Goal: Communication & Community: Answer question/provide support

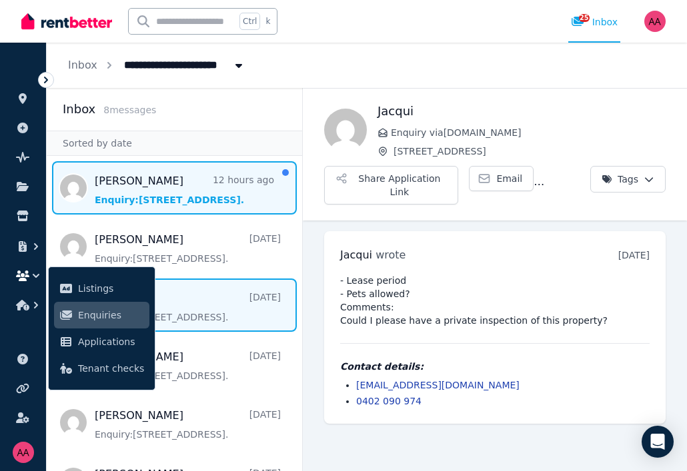
click at [150, 191] on span "Message list" at bounding box center [174, 187] width 255 height 53
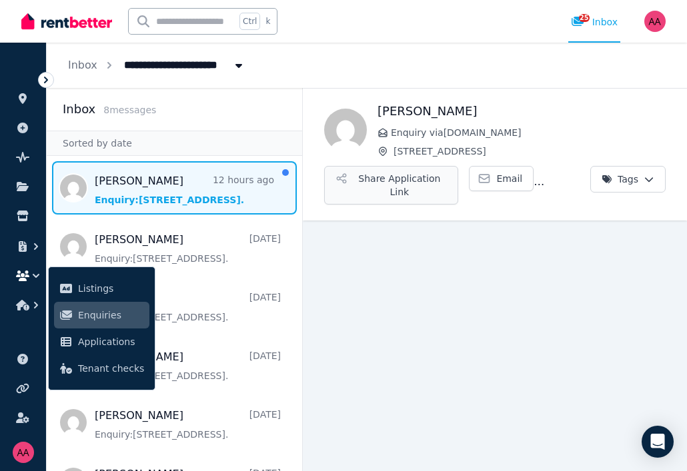
click at [415, 189] on button "Share Application Link" at bounding box center [391, 185] width 134 height 39
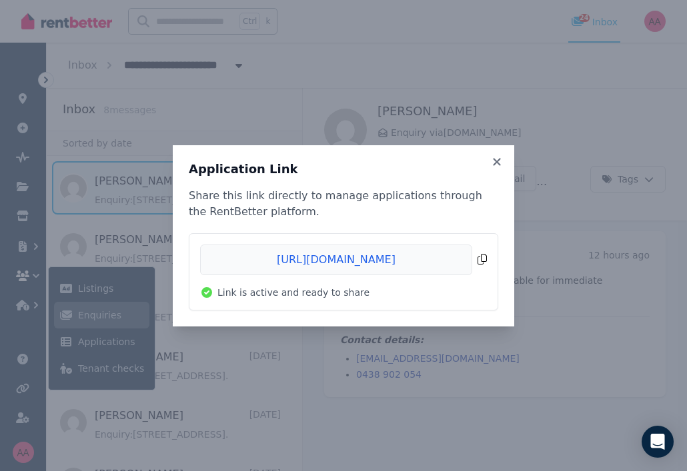
click at [234, 261] on span "Copied!" at bounding box center [343, 260] width 287 height 31
click at [496, 163] on icon at bounding box center [496, 161] width 7 height 7
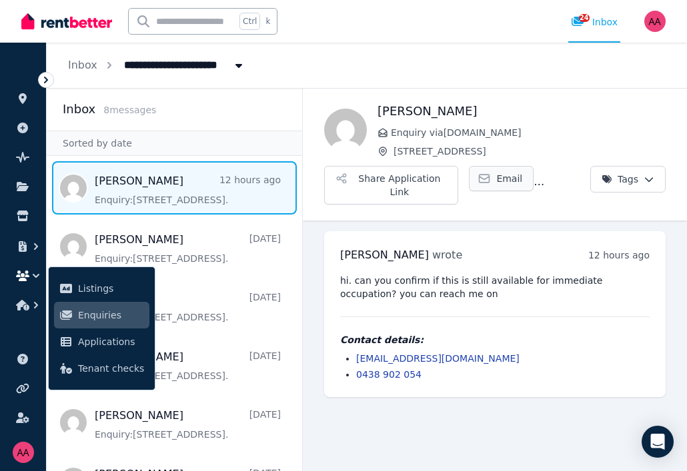
click at [505, 181] on span "Email" at bounding box center [509, 178] width 26 height 13
click at [393, 421] on main "Back [PERSON_NAME] Enquiry via [DOMAIN_NAME] [STREET_ADDRESS] Share Application…" at bounding box center [495, 279] width 384 height 383
click at [378, 421] on main "Back [PERSON_NAME] Enquiry via [DOMAIN_NAME] [STREET_ADDRESS] Share Application…" at bounding box center [495, 279] width 384 height 383
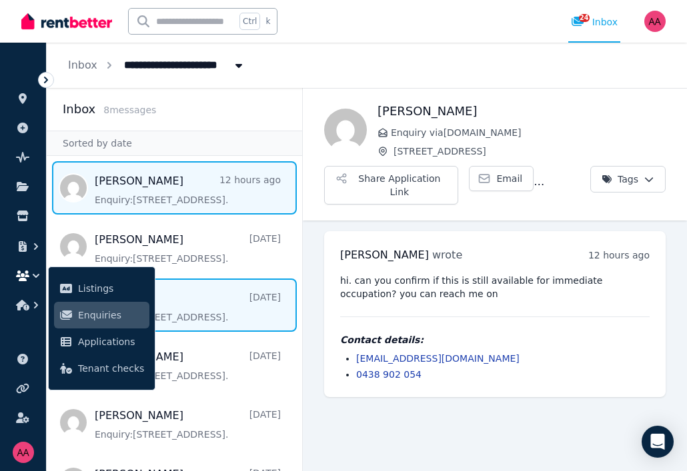
click at [191, 283] on span "Message list" at bounding box center [174, 305] width 255 height 53
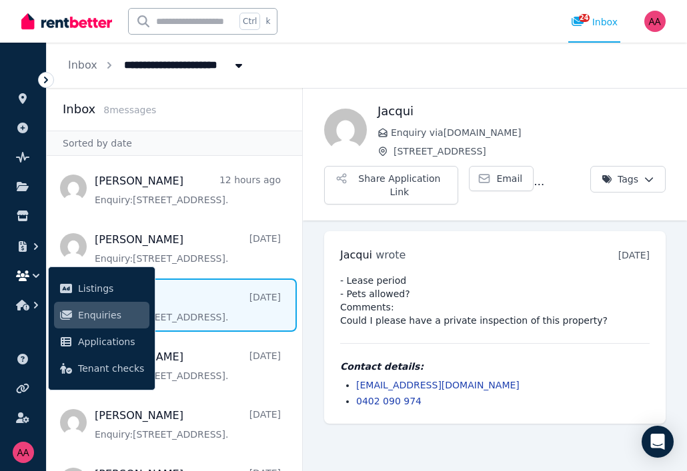
click at [97, 311] on span "Enquiries" at bounding box center [111, 315] width 66 height 16
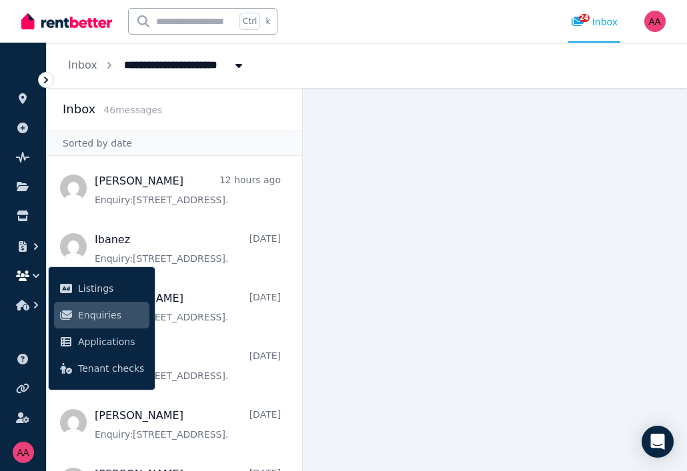
click at [126, 309] on span "Enquiries" at bounding box center [111, 315] width 66 height 16
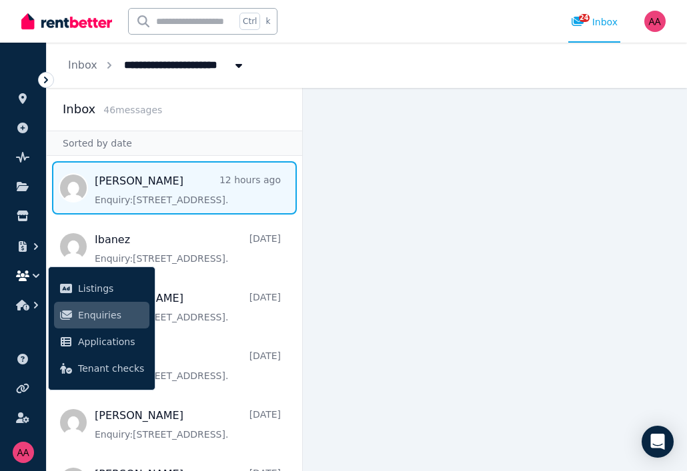
click at [214, 193] on span "Message list" at bounding box center [174, 187] width 255 height 53
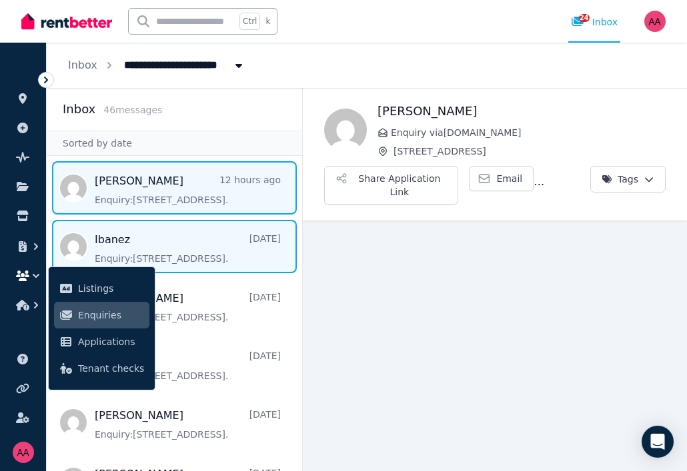
click at [183, 252] on span "Message list" at bounding box center [174, 246] width 255 height 53
